Goal: Complete application form

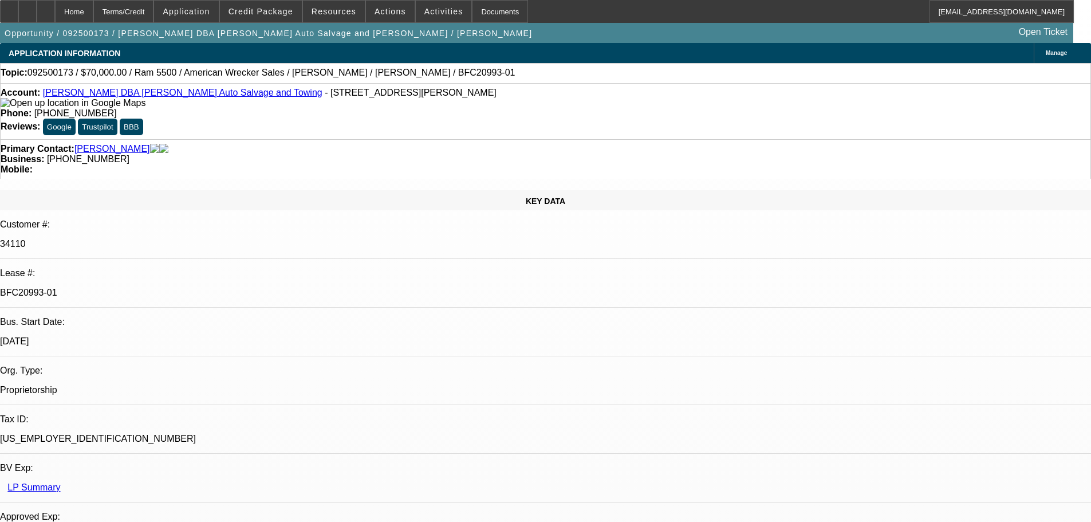
select select "0"
select select "2"
select select "0"
select select "6"
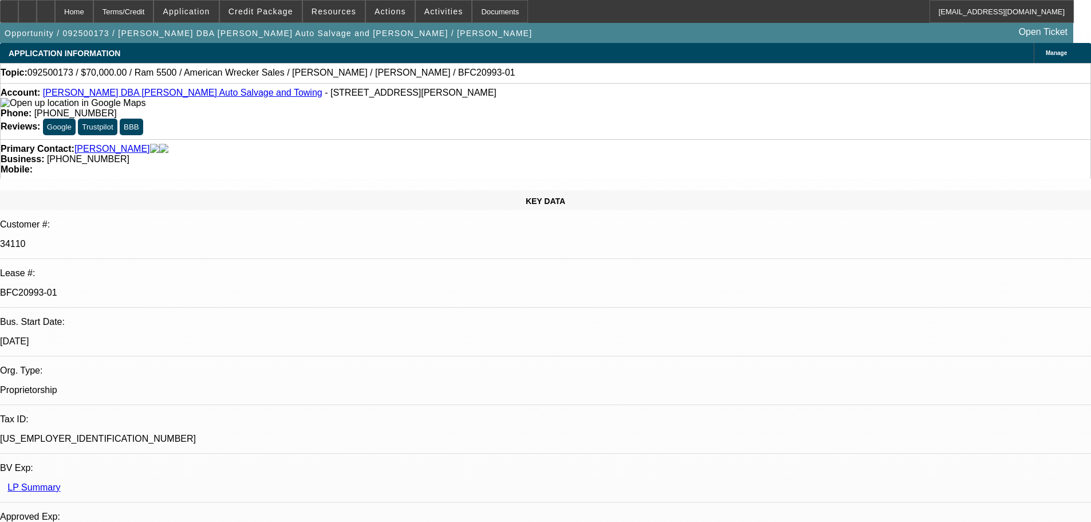
select select "0"
select select "2"
select select "0"
select select "2"
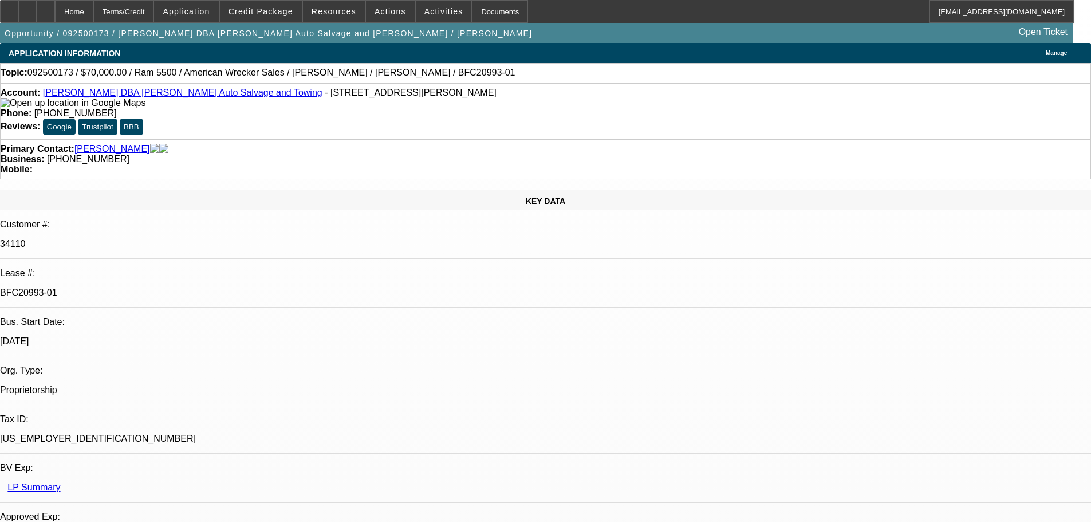
select select "0"
select select "2"
select select "0"
select select "6"
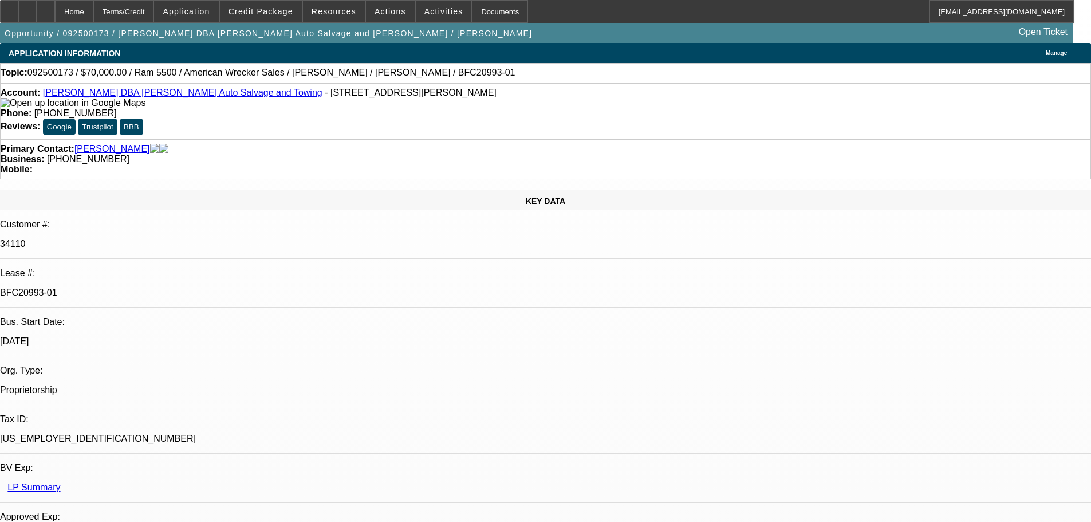
select select "0"
select select "2"
select select "0"
select select "6"
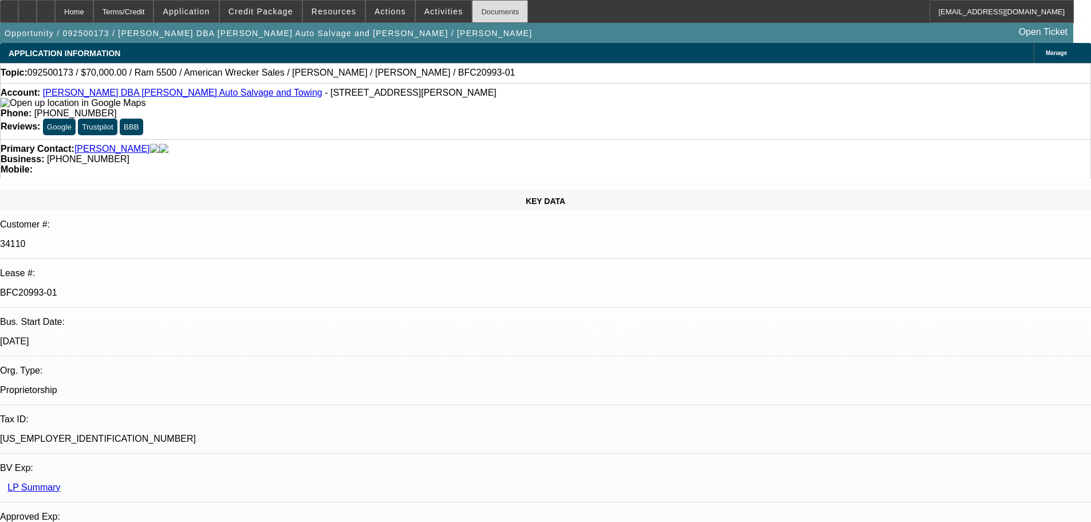
click at [488, 9] on div "Documents" at bounding box center [500, 11] width 56 height 23
